Goal: Task Accomplishment & Management: Manage account settings

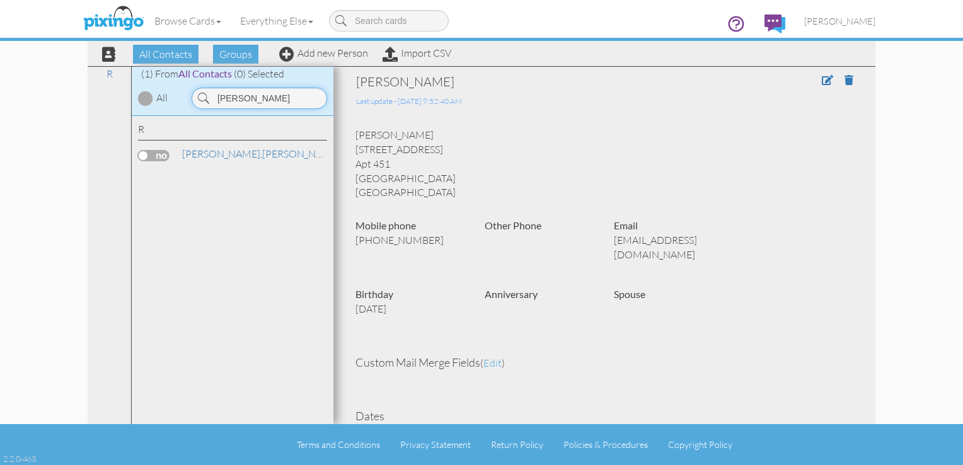
click at [255, 96] on input "[PERSON_NAME]" at bounding box center [260, 98] width 136 height 21
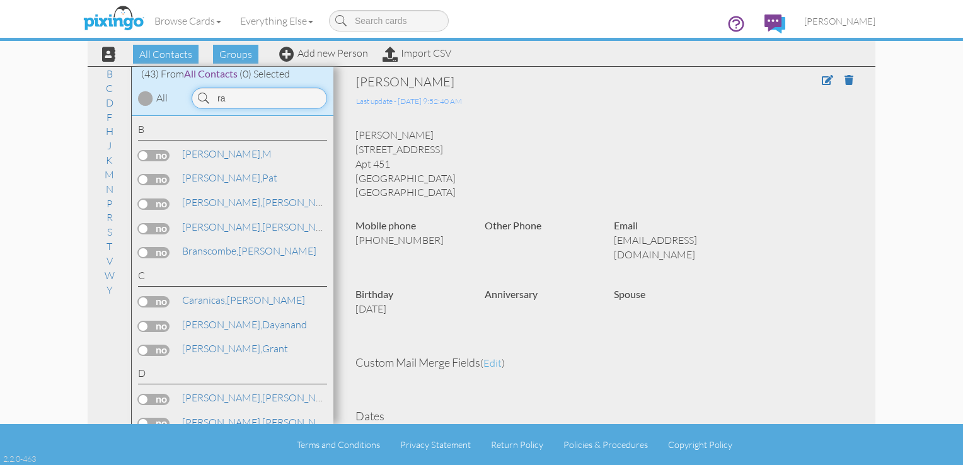
type input "r"
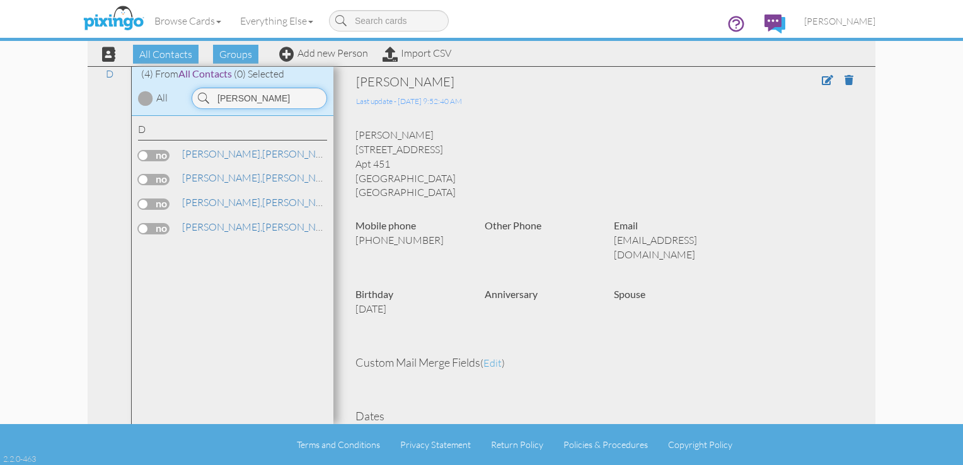
type input "[PERSON_NAME]"
click at [159, 200] on label at bounding box center [154, 204] width 32 height 11
click at [0, 0] on input "checkbox" at bounding box center [0, 0] width 0 height 0
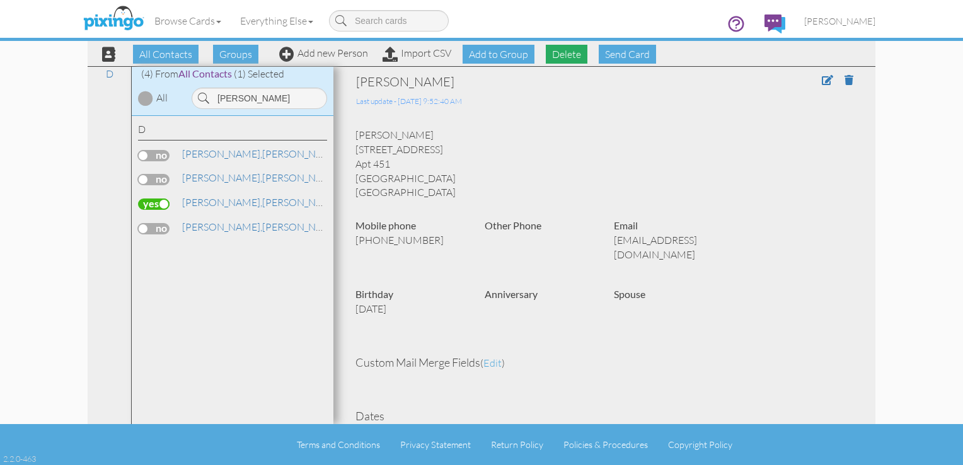
click at [564, 50] on span "Delete" at bounding box center [567, 54] width 42 height 19
